Goal: Check status: Check status

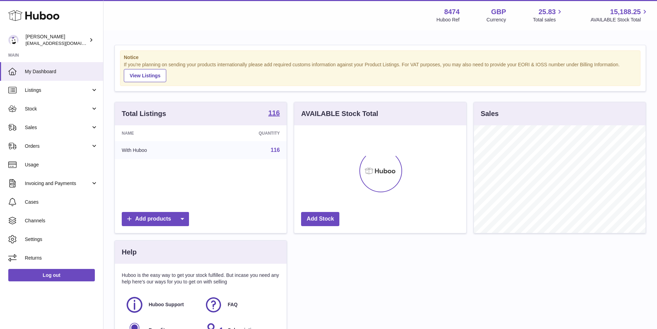
scroll to position [108, 172]
click at [34, 123] on link "Sales" at bounding box center [51, 127] width 103 height 19
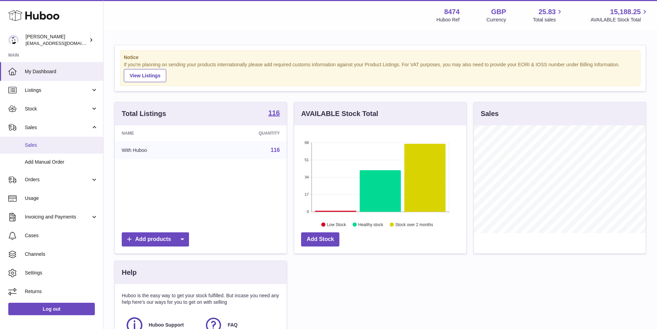
click at [37, 146] on span "Sales" at bounding box center [61, 145] width 73 height 7
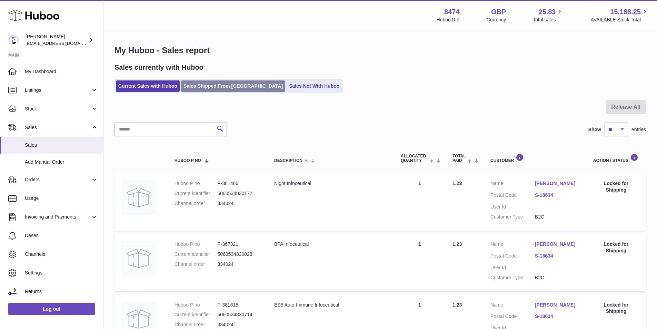
click at [211, 86] on link "Sales Shipped From [GEOGRAPHIC_DATA]" at bounding box center [233, 85] width 104 height 11
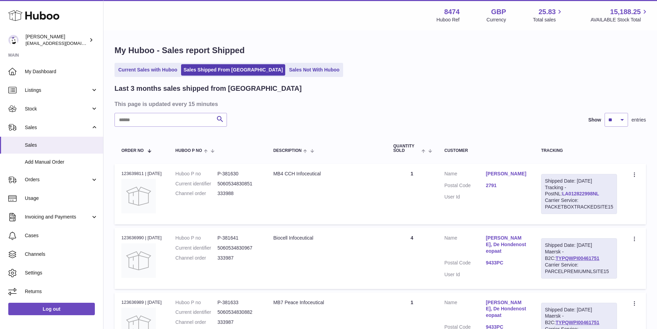
click at [567, 191] on link "LA012822998NL" at bounding box center [580, 194] width 37 height 6
